Goal: Transaction & Acquisition: Subscribe to service/newsletter

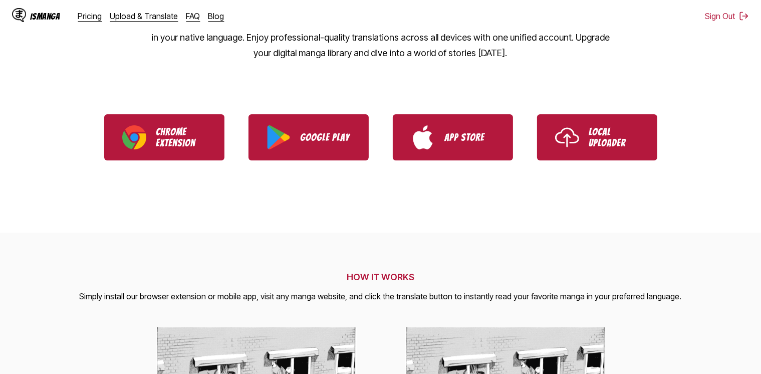
scroll to position [78, 0]
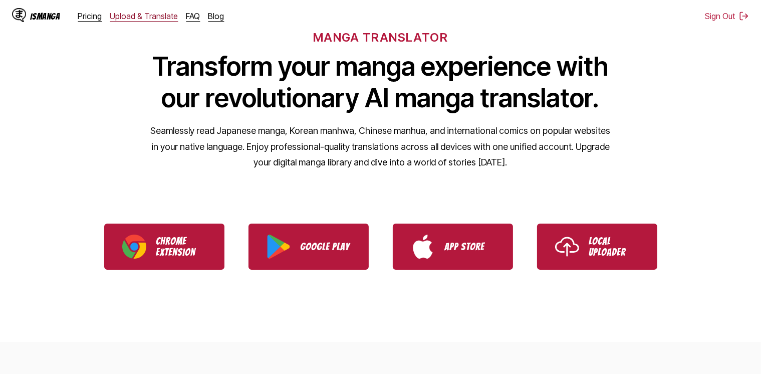
click at [150, 17] on link "Upload & Translate" at bounding box center [144, 16] width 68 height 10
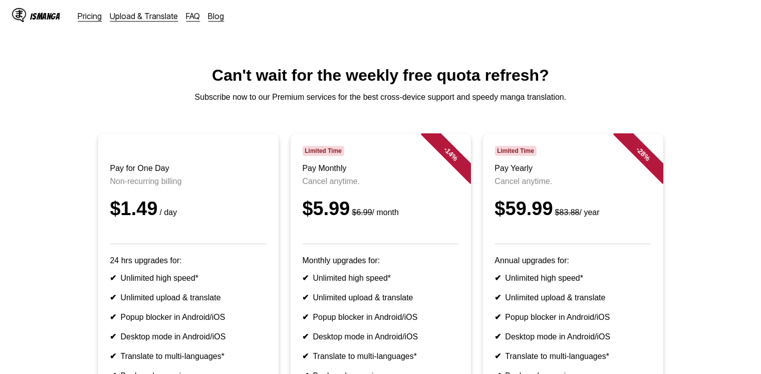
scroll to position [100, 0]
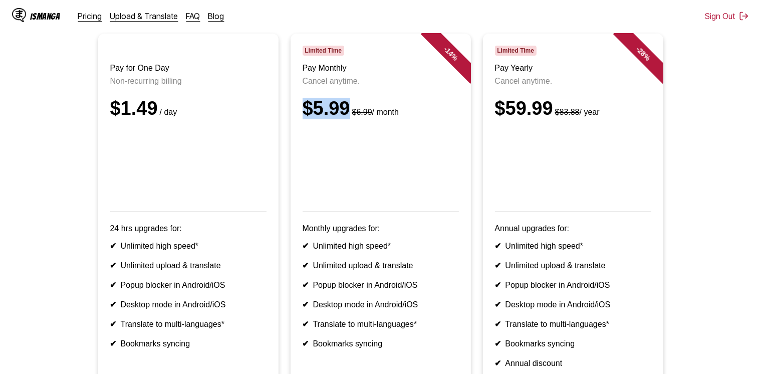
drag, startPoint x: 347, startPoint y: 114, endPoint x: 296, endPoint y: 121, distance: 51.0
click at [296, 121] on article "- 14 % Limited Time Pay Monthly Cancel anytime. $5.99 $6.99 / month Monthly upg…" at bounding box center [380, 212] width 180 height 356
drag, startPoint x: 109, startPoint y: 121, endPoint x: 154, endPoint y: 125, distance: 44.8
click at [154, 125] on article "Pay for One Day Non-recurring billing $1.49 / day 24 hrs upgrades for: ✔ Unlimi…" at bounding box center [188, 212] width 180 height 356
